Goal: Check status

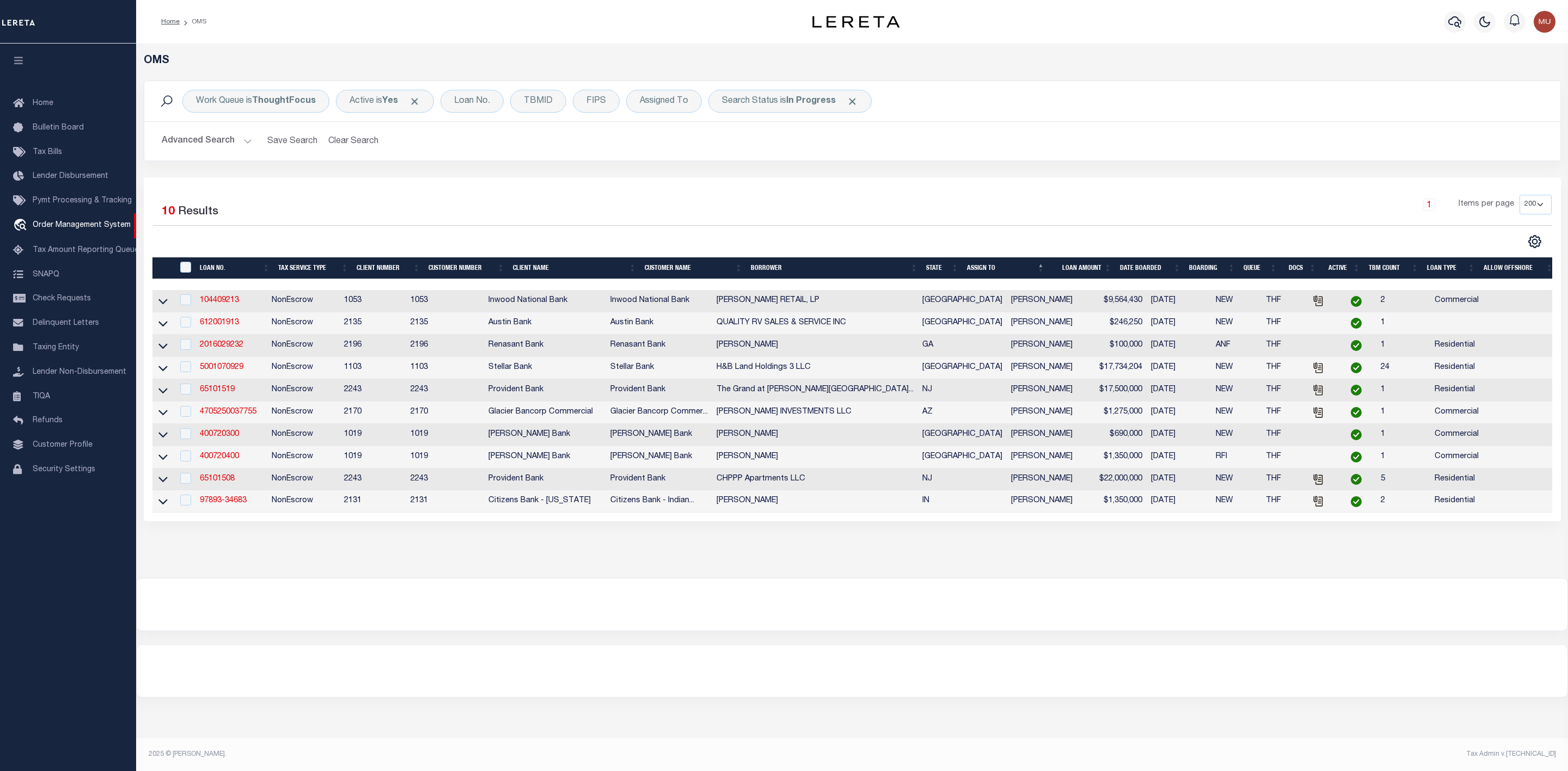
select select "200"
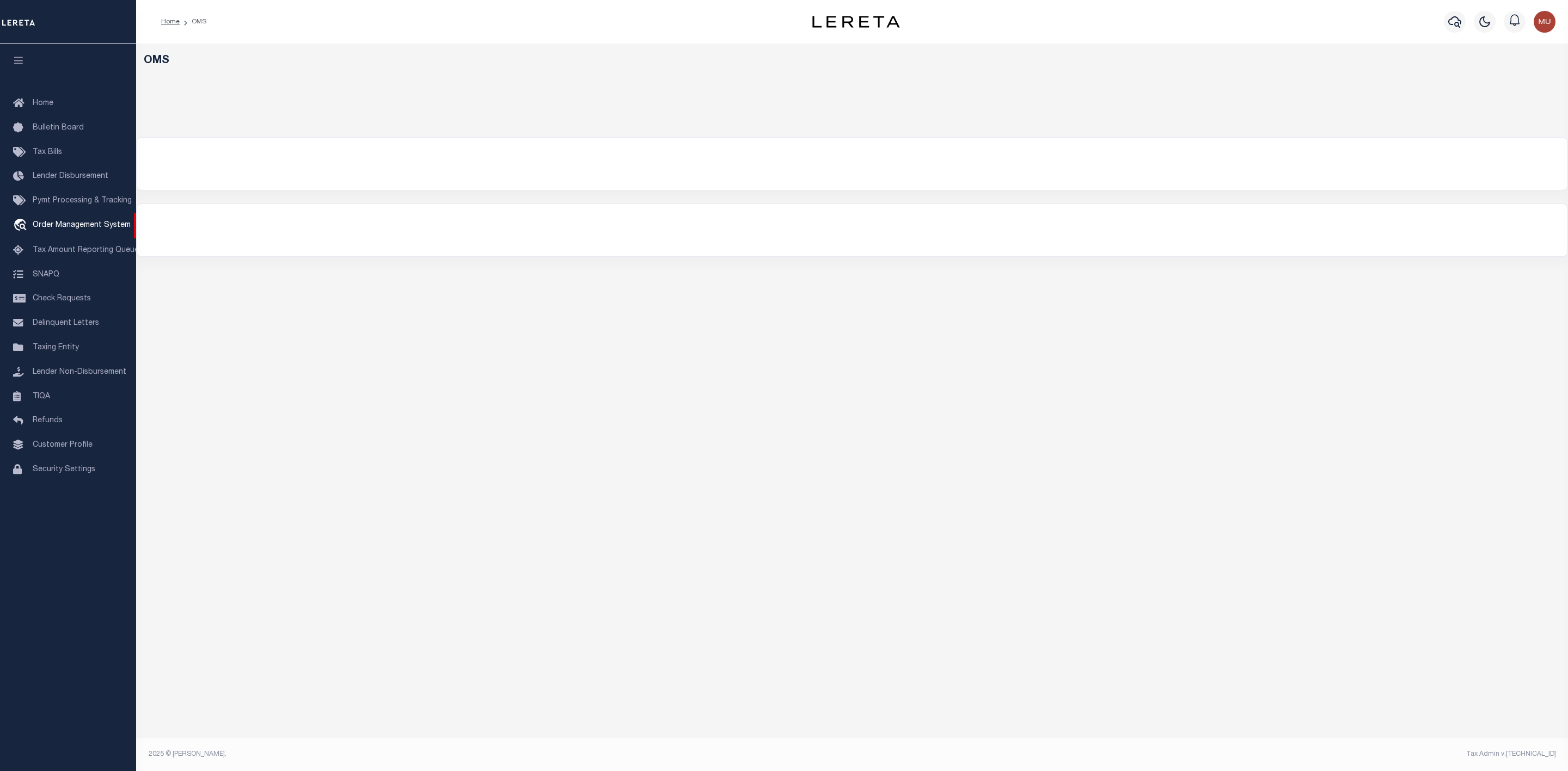
select select "200"
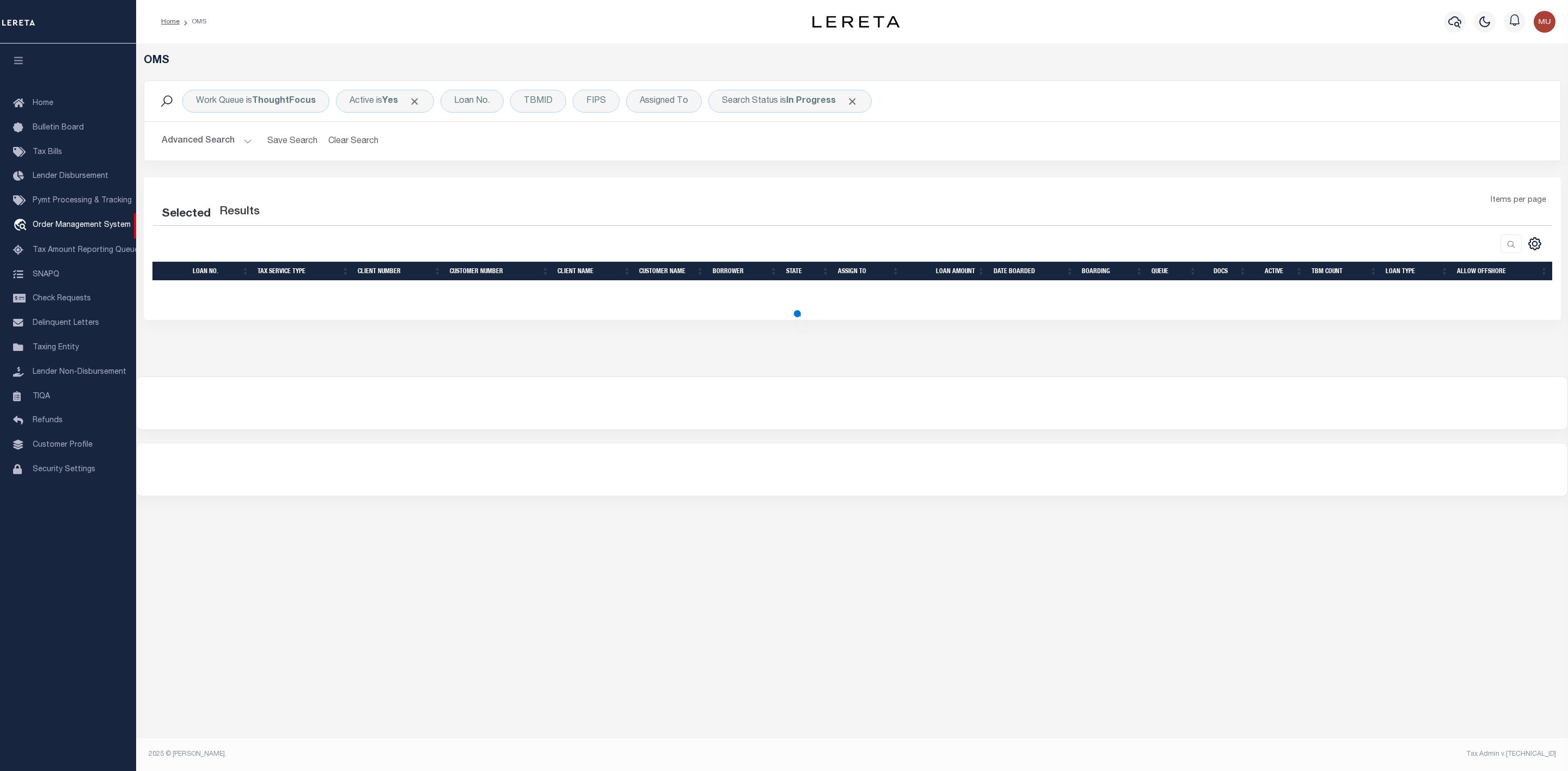
select select "200"
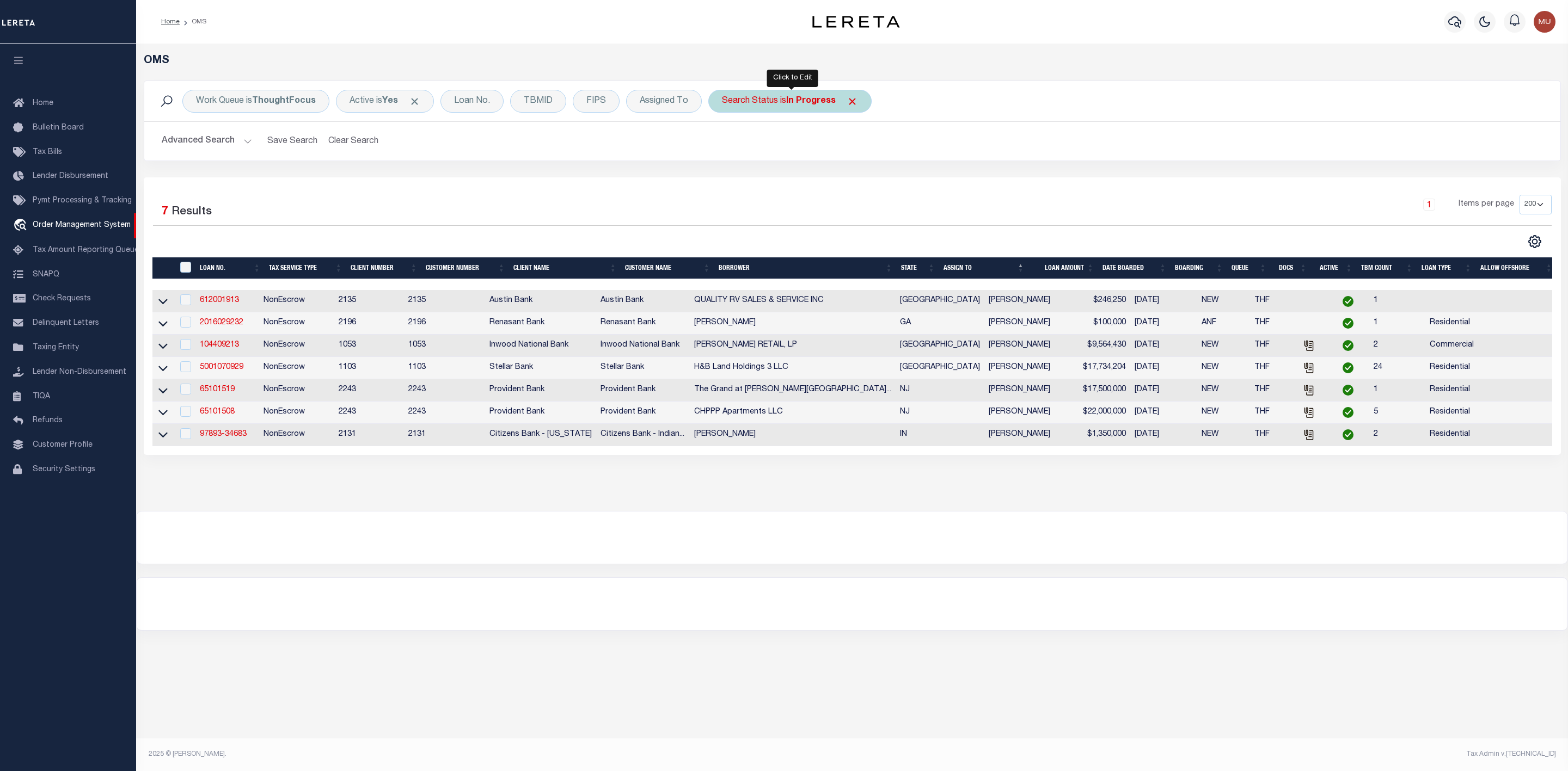
click at [753, 98] on div "Search Status is In Progress" at bounding box center [790, 101] width 164 height 23
click at [757, 154] on select "Automated Search Bad Parcel Complete Duplicate Parcel High Dollar Reporting In …" at bounding box center [803, 154] width 160 height 20
select select "RD"
click at [725, 145] on select "Automated Search Bad Parcel Complete Duplicate Parcel High Dollar Reporting In …" at bounding box center [803, 154] width 160 height 20
click at [868, 178] on input "Apply" at bounding box center [867, 178] width 32 height 18
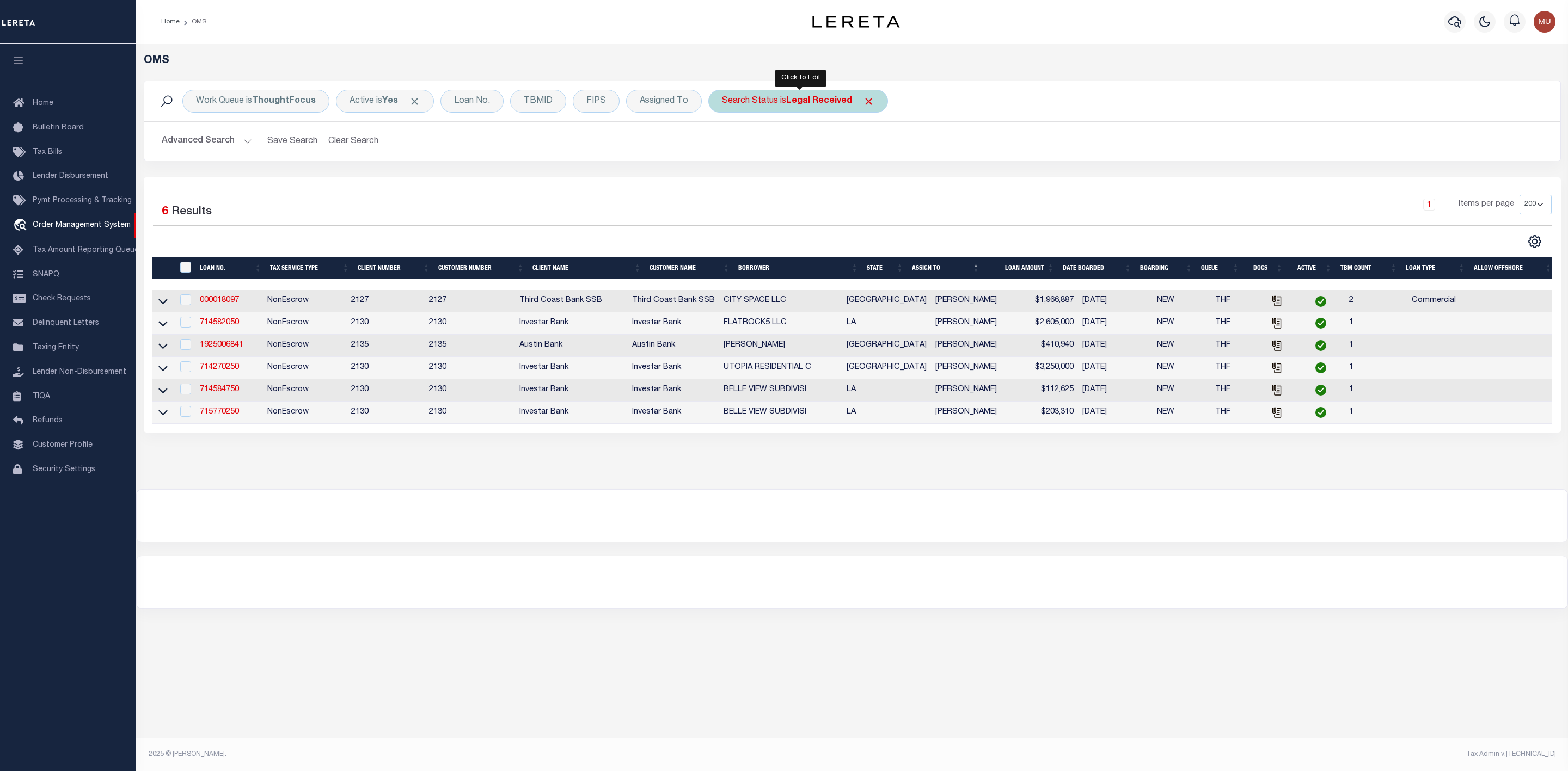
click at [810, 107] on div "Search Status is Legal Received" at bounding box center [798, 101] width 180 height 23
click at [800, 154] on select "Automated Search Bad Parcel Complete Duplicate Parcel High Dollar Reporting In …" at bounding box center [803, 154] width 160 height 20
select select "IP"
click at [725, 145] on select "Automated Search Bad Parcel Complete Duplicate Parcel High Dollar Reporting In …" at bounding box center [803, 154] width 160 height 20
click at [868, 180] on input "Apply" at bounding box center [867, 178] width 32 height 18
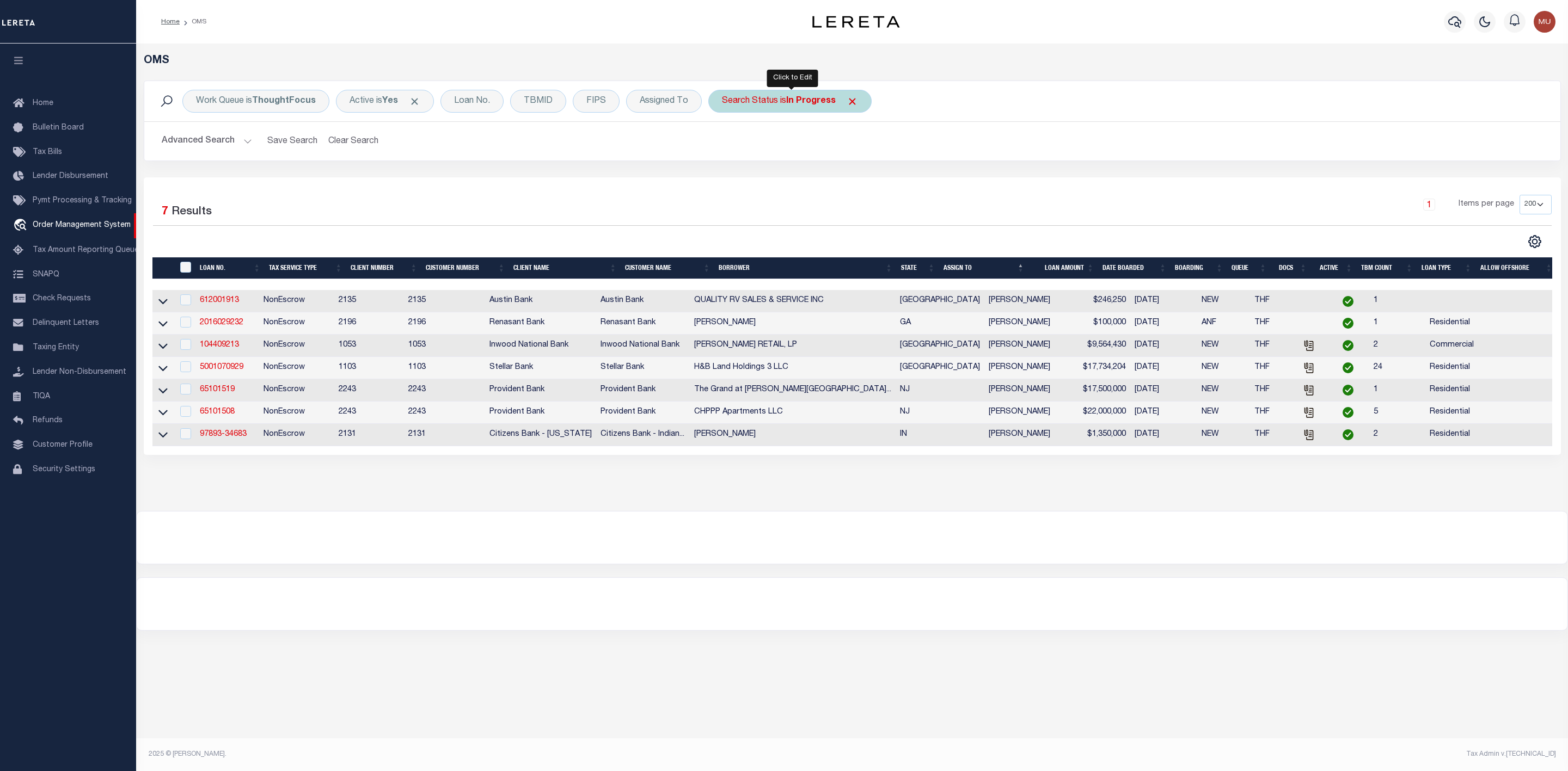
click at [773, 96] on div "Search Status is In Progress" at bounding box center [790, 101] width 164 height 23
click at [771, 146] on select "Automated Search Bad Parcel Complete Duplicate Parcel High Dollar Reporting In …" at bounding box center [803, 154] width 160 height 20
select select "RD"
click at [725, 145] on select "Automated Search Bad Parcel Complete Duplicate Parcel High Dollar Reporting In …" at bounding box center [803, 154] width 160 height 20
click at [868, 187] on input "Apply" at bounding box center [867, 178] width 32 height 18
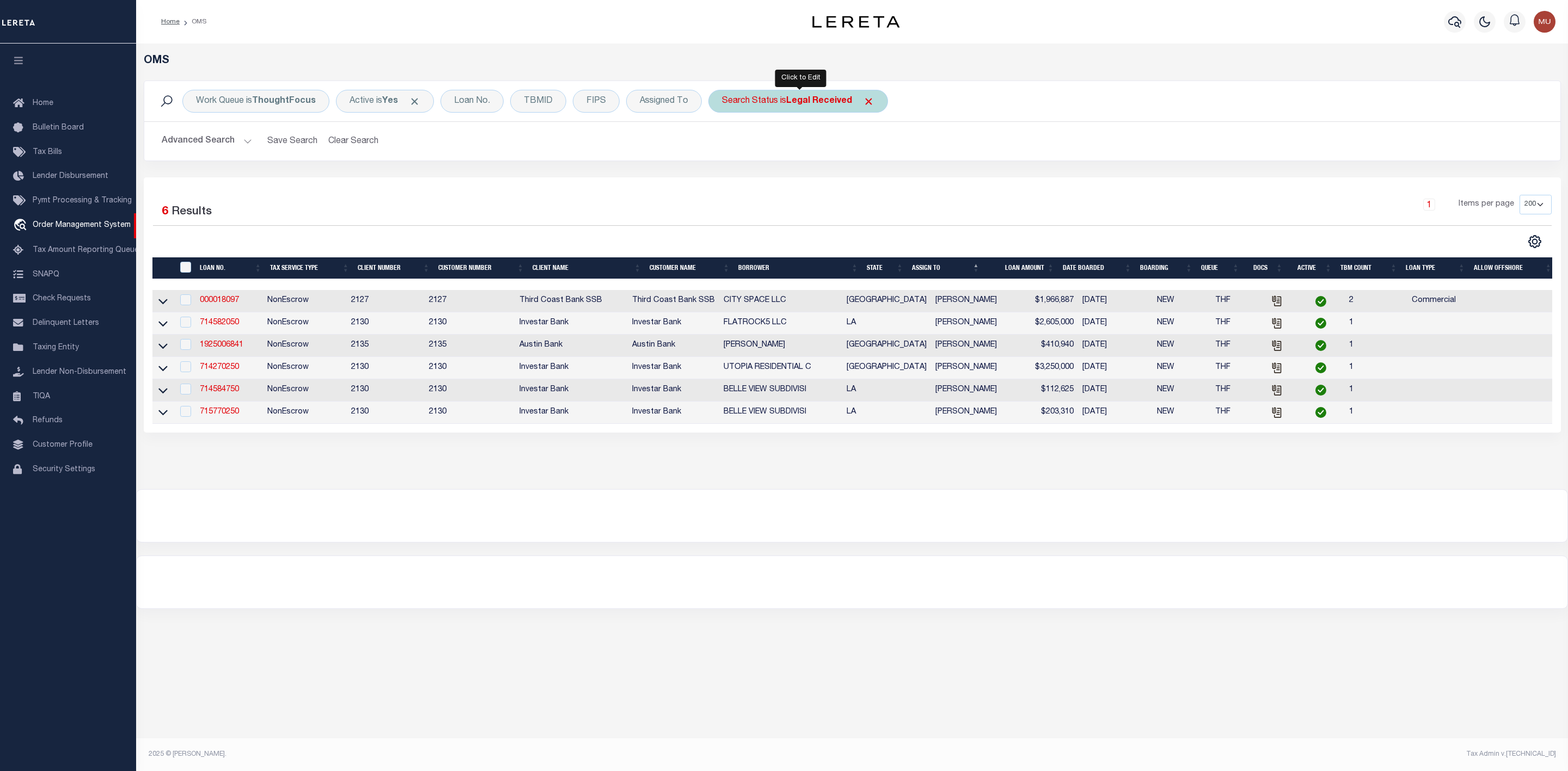
click at [820, 100] on b "Legal Received" at bounding box center [819, 101] width 66 height 8
click at [800, 154] on select "Automated Search Bad Parcel Complete Duplicate Parcel High Dollar Reporting In …" at bounding box center [803, 154] width 160 height 20
select select "IP"
click at [725, 145] on select "Automated Search Bad Parcel Complete Duplicate Parcel High Dollar Reporting In …" at bounding box center [803, 154] width 160 height 20
click at [866, 180] on input "Apply" at bounding box center [867, 178] width 32 height 18
